Goal: Find specific page/section

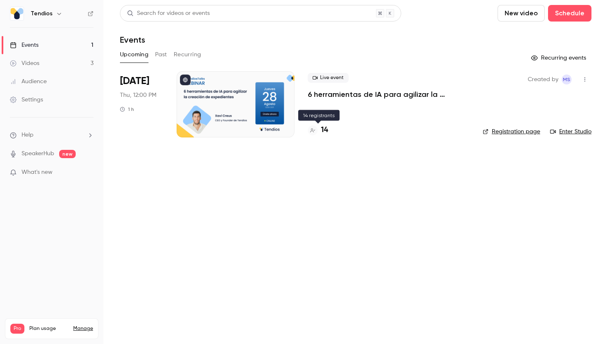
click at [322, 127] on h4 "14" at bounding box center [324, 129] width 7 height 11
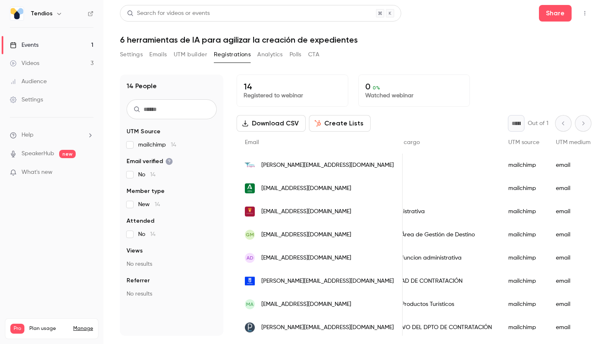
scroll to position [0, 634]
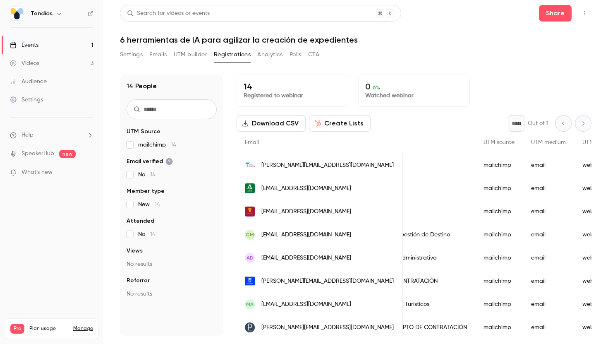
click at [62, 47] on link "Events 1" at bounding box center [51, 45] width 103 height 18
